Goal: Transaction & Acquisition: Purchase product/service

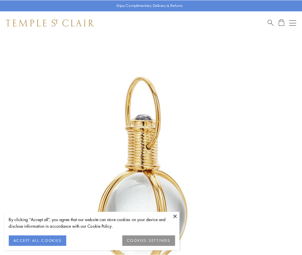
scroll to position [150, 0]
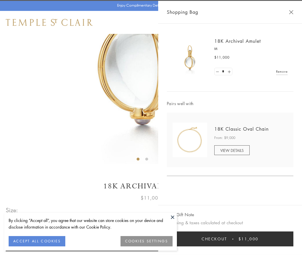
click at [230, 239] on button "Checkout $11,000" at bounding box center [230, 239] width 126 height 15
